Goal: Check status

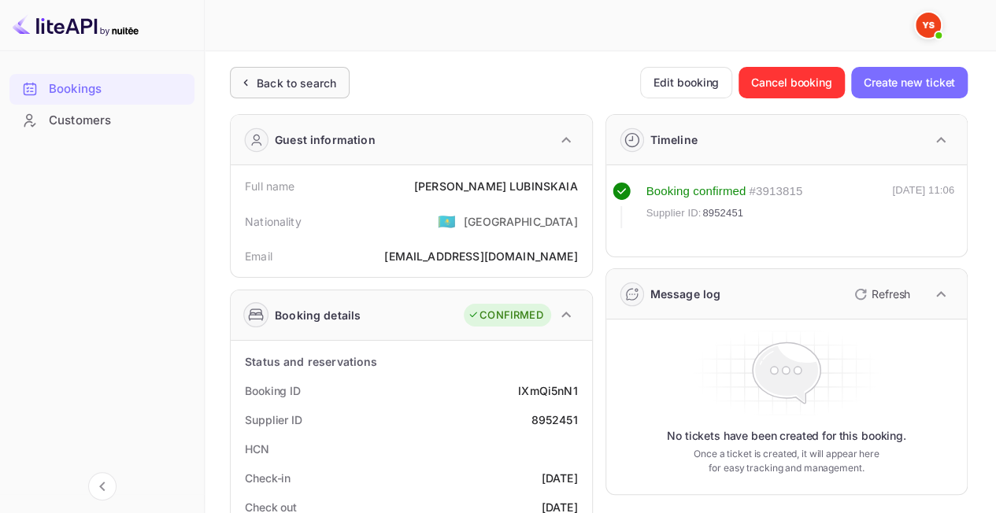
click at [290, 81] on div "Back to search" at bounding box center [297, 83] width 80 height 17
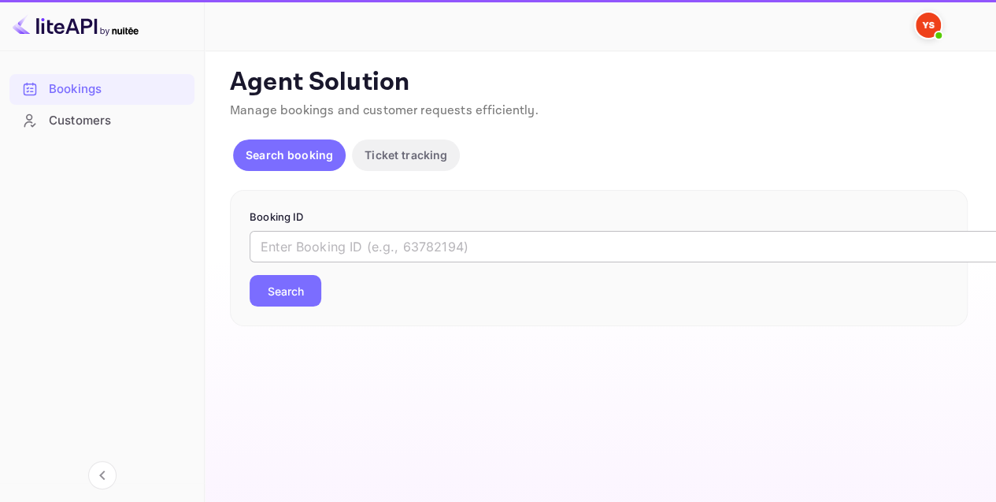
click at [415, 247] on input "text" at bounding box center [643, 246] width 787 height 31
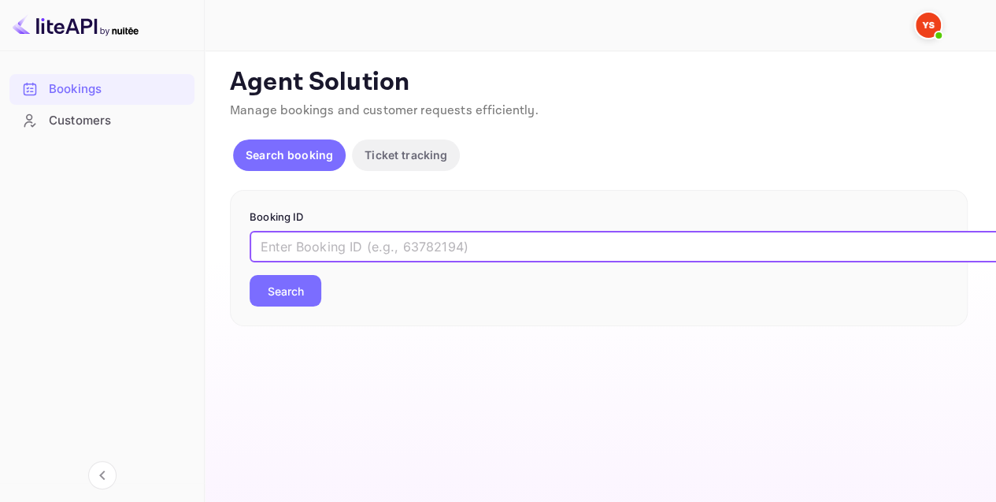
paste input "9398217"
type input "9398217"
click at [291, 288] on button "Search" at bounding box center [286, 290] width 72 height 31
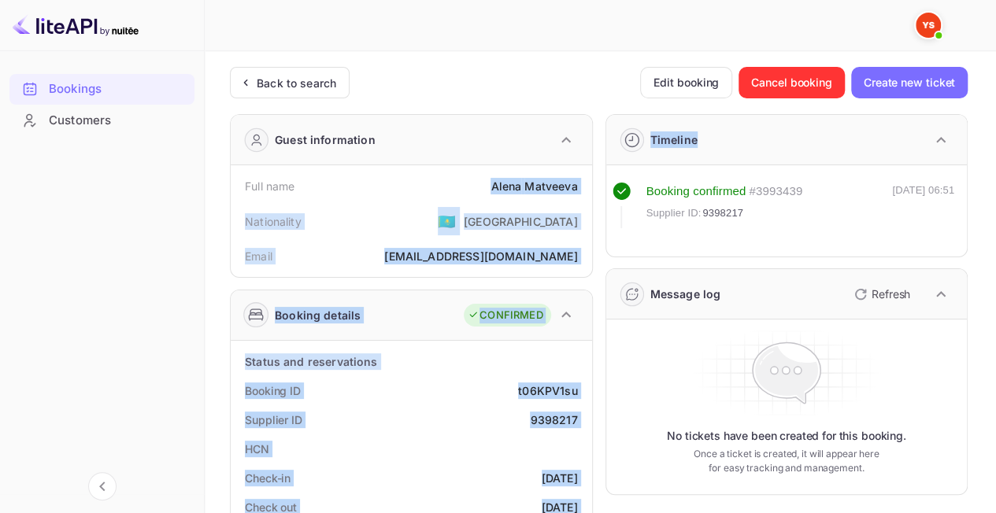
drag, startPoint x: 474, startPoint y: 189, endPoint x: 598, endPoint y: 190, distance: 124.4
copy div "[PERSON_NAME] Nationality 🇰🇿 [DEMOGRAPHIC_DATA] Email [EMAIL_ADDRESS][DOMAIN_NA…"
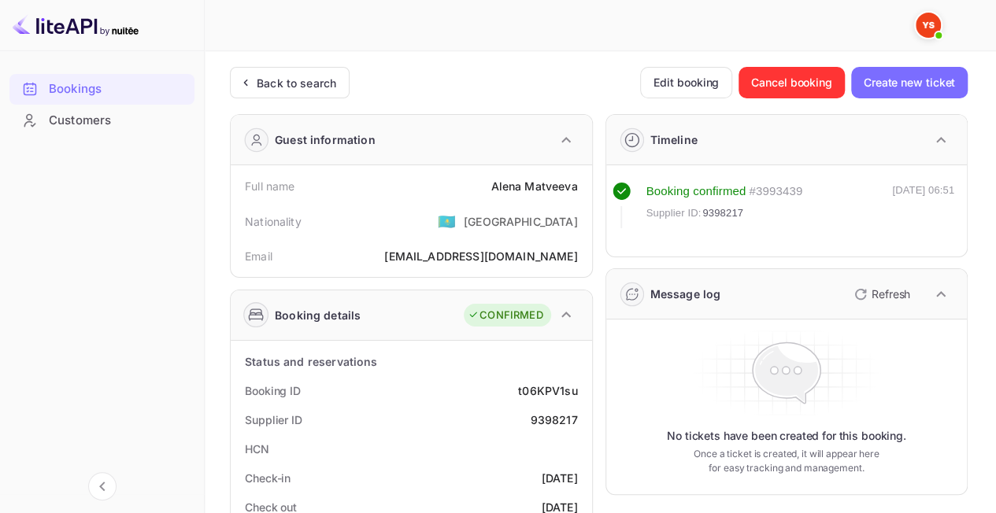
drag, startPoint x: 410, startPoint y: 146, endPoint x: 436, endPoint y: 164, distance: 31.2
click at [413, 149] on div "Guest information" at bounding box center [411, 140] width 361 height 50
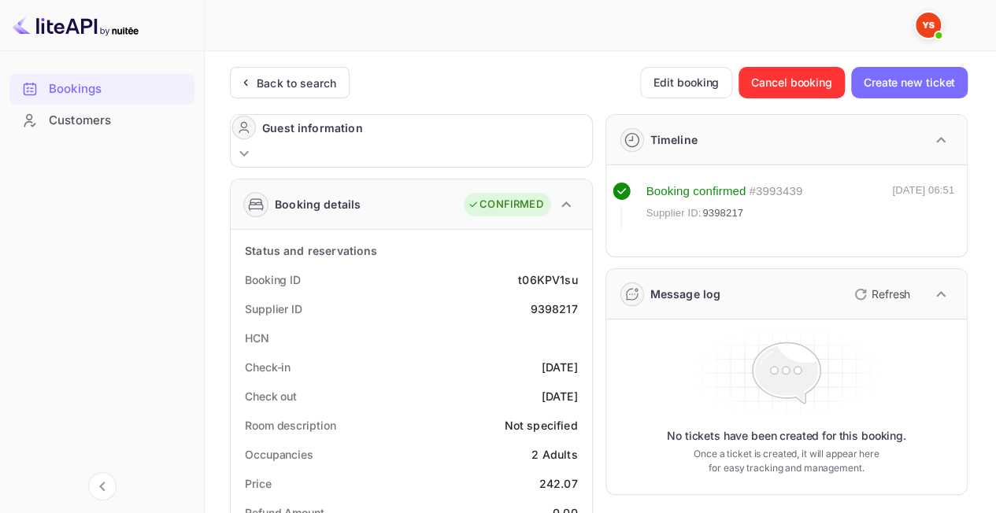
click at [521, 138] on div "Guest information" at bounding box center [411, 141] width 361 height 52
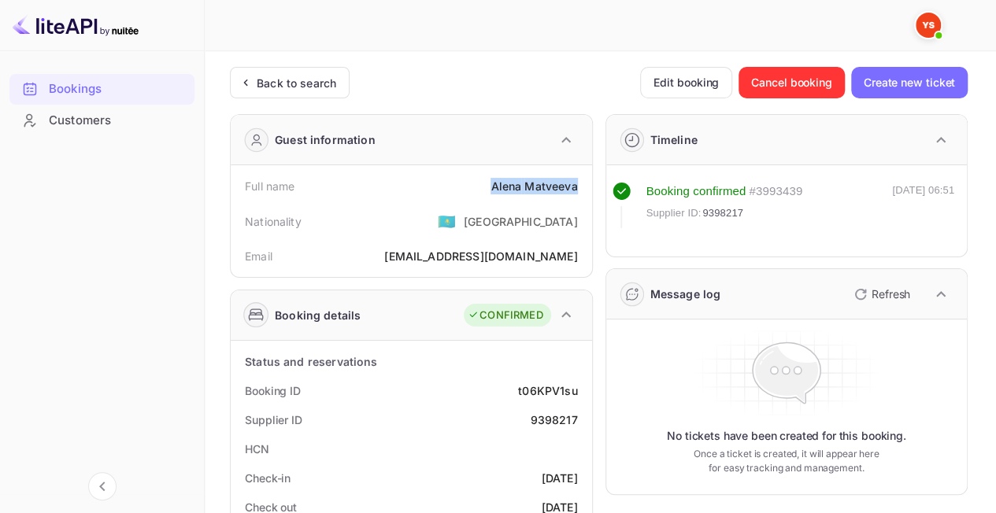
drag, startPoint x: 542, startPoint y: 185, endPoint x: 577, endPoint y: 192, distance: 35.4
click at [577, 192] on div "Full name [PERSON_NAME]" at bounding box center [411, 186] width 349 height 29
copy div "[PERSON_NAME]"
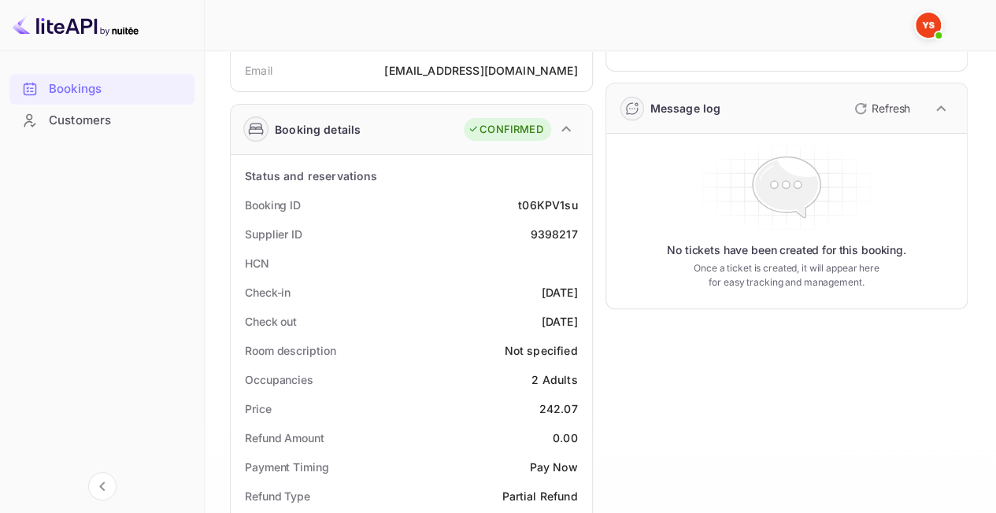
scroll to position [315, 0]
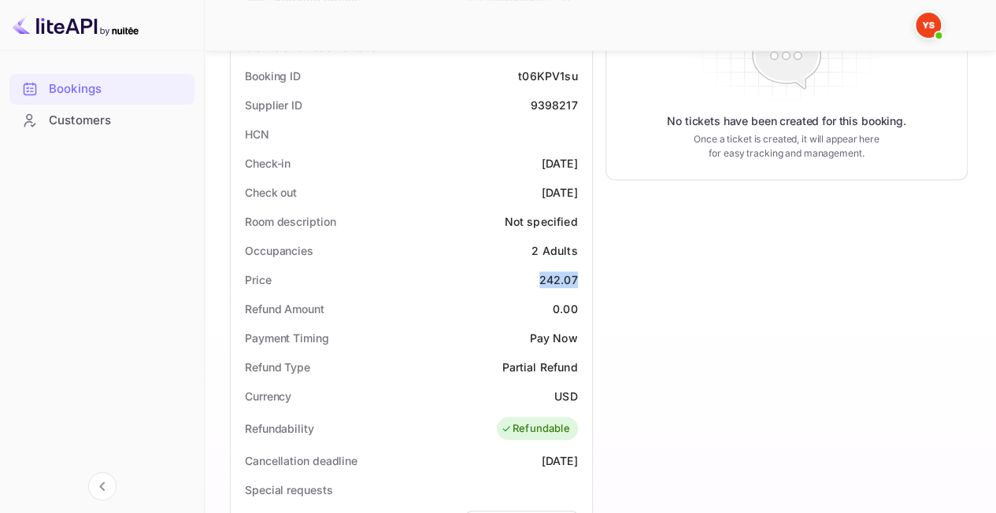
drag, startPoint x: 538, startPoint y: 269, endPoint x: 581, endPoint y: 278, distance: 44.2
click at [581, 278] on div "Price 242.07" at bounding box center [411, 279] width 349 height 29
copy div "242.07"
